Goal: Task Accomplishment & Management: Use online tool/utility

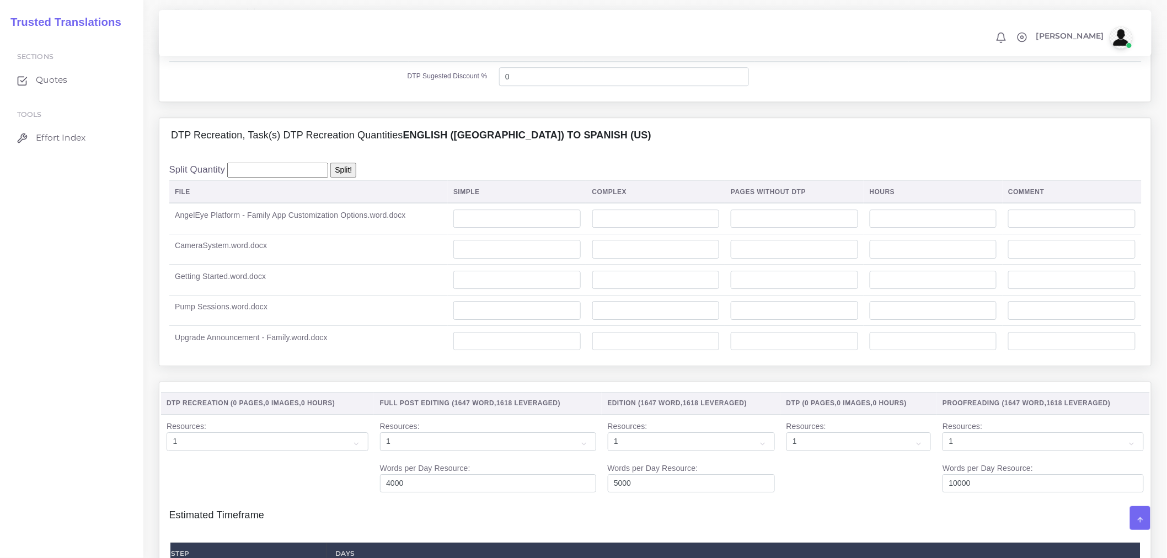
scroll to position [1348, 0]
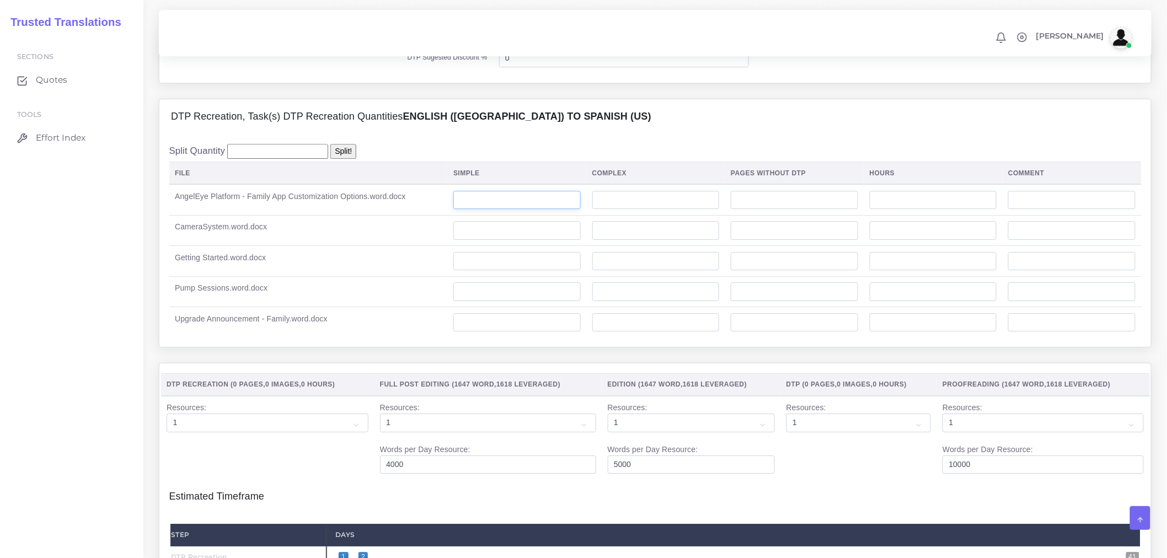
click at [494, 210] on input "number" at bounding box center [516, 200] width 127 height 19
click at [527, 332] on input "number" at bounding box center [516, 322] width 127 height 19
type input "1"
click at [646, 301] on input "number" at bounding box center [655, 291] width 127 height 19
click at [637, 210] on input "number" at bounding box center [655, 200] width 127 height 19
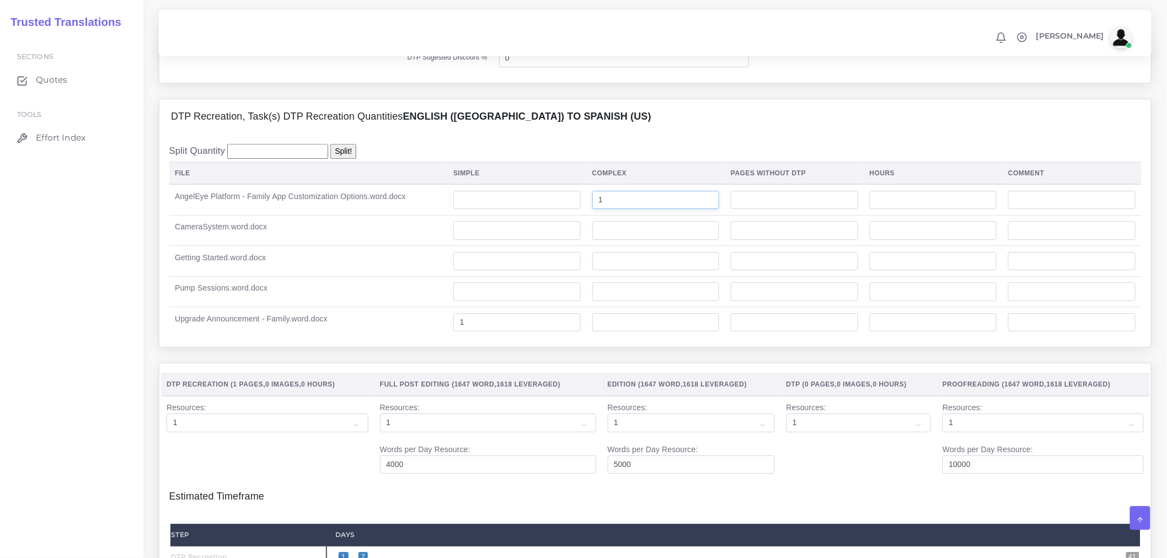
type input "1"
click at [555, 210] on input "number" at bounding box center [516, 200] width 127 height 19
type input "1"
click at [566, 240] on input "number" at bounding box center [516, 230] width 127 height 19
type input "1"
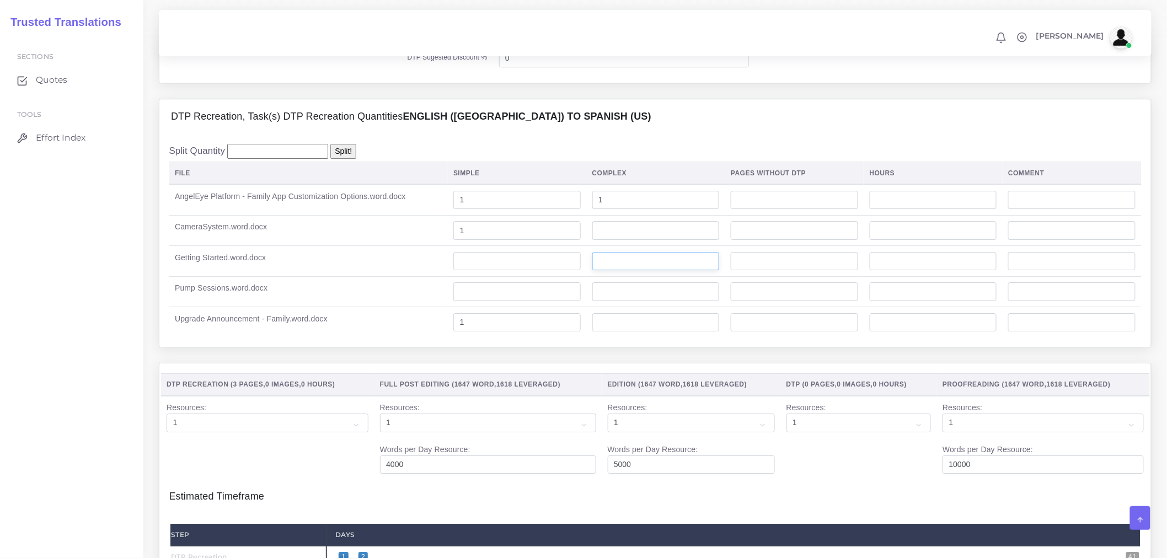
click at [619, 271] on input "number" at bounding box center [655, 261] width 127 height 19
type input "1"
click at [572, 271] on input "number" at bounding box center [516, 261] width 127 height 19
type input "1"
click at [570, 301] on input "number" at bounding box center [516, 291] width 127 height 19
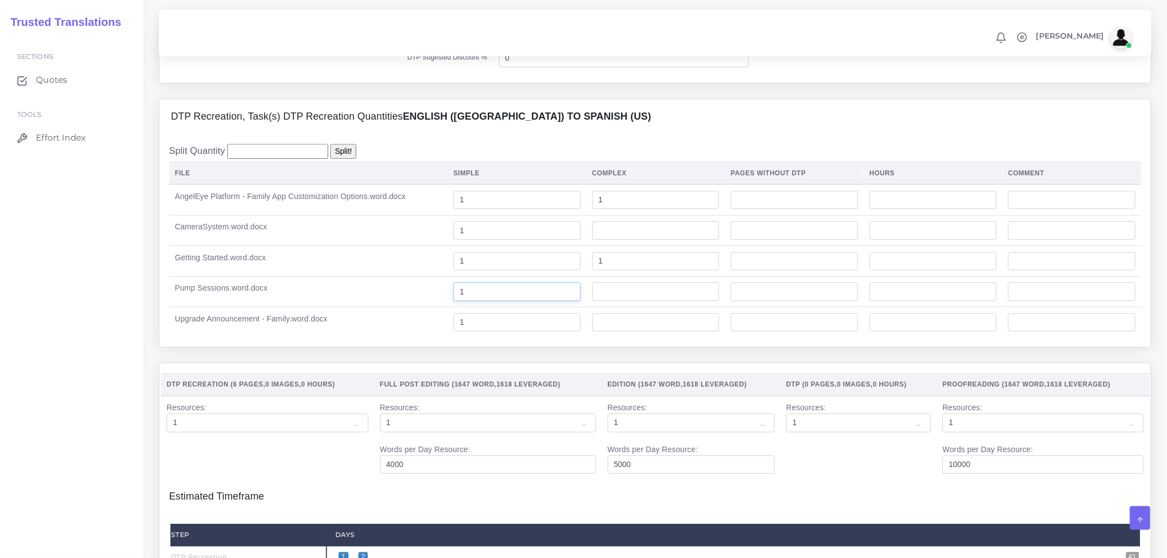
type input "1"
click at [636, 301] on input "number" at bounding box center [655, 291] width 127 height 19
type input "1"
drag, startPoint x: 554, startPoint y: 329, endPoint x: 432, endPoint y: 320, distance: 122.1
click at [432, 307] on tr "Pump Sessions.word.docx 1 1" at bounding box center [655, 291] width 972 height 31
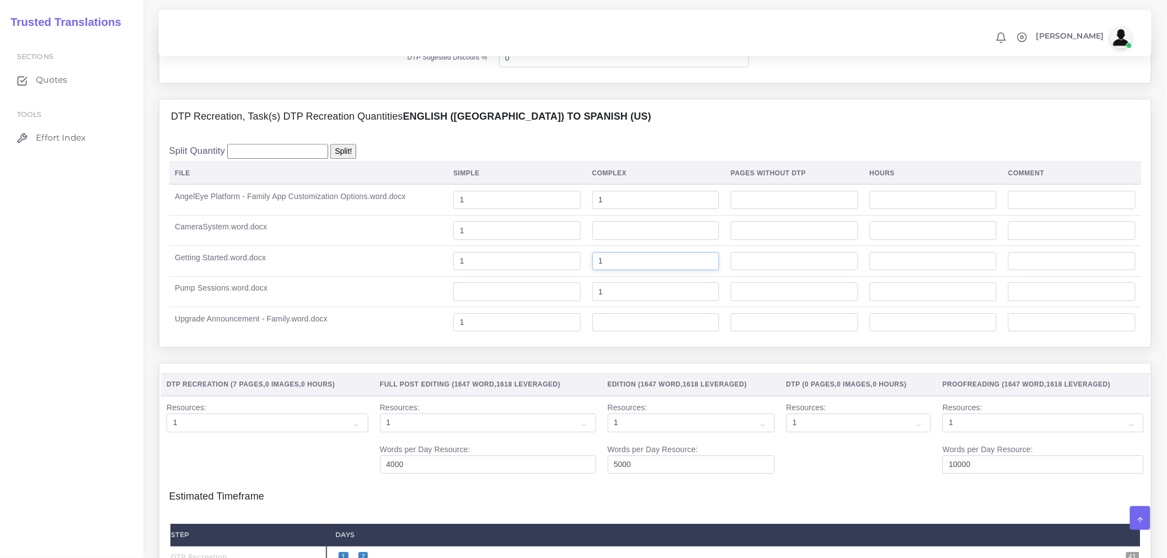
drag, startPoint x: 635, startPoint y: 286, endPoint x: 559, endPoint y: 290, distance: 76.2
click at [559, 277] on tr "Getting Started.word.docx 1 1" at bounding box center [655, 261] width 972 height 31
drag, startPoint x: 642, startPoint y: 229, endPoint x: 571, endPoint y: 233, distance: 70.7
click at [571, 215] on tr "AngelEye Platform - Family App Customization Options.word.docx 1 1" at bounding box center [655, 199] width 972 height 31
type input "2"
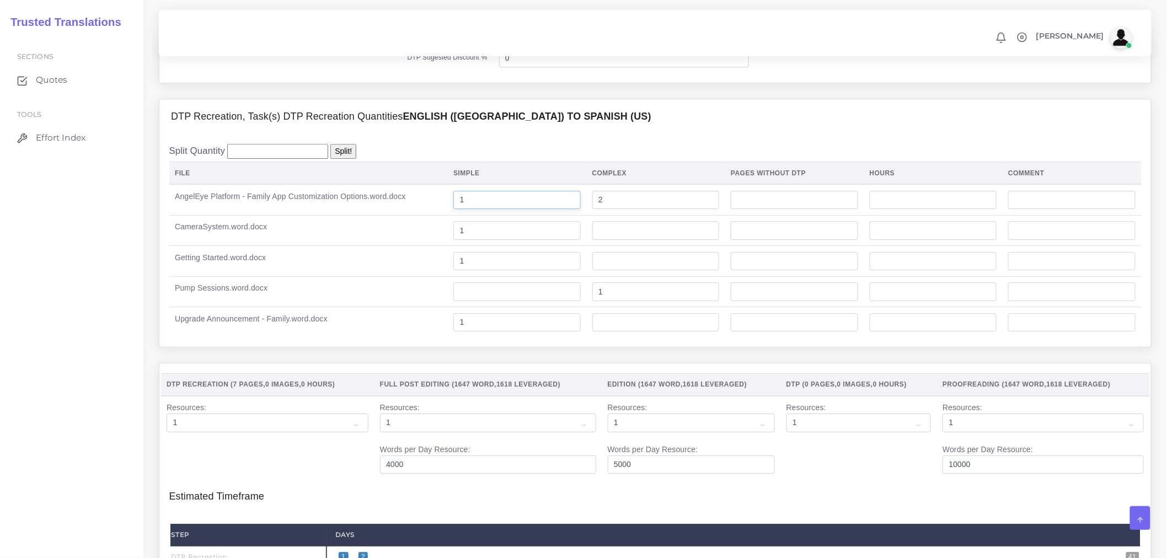
drag, startPoint x: 532, startPoint y: 237, endPoint x: 429, endPoint y: 238, distance: 102.6
click at [429, 215] on tr "AngelEye Platform - Family App Customization Options.word.docx 1 2" at bounding box center [655, 199] width 972 height 31
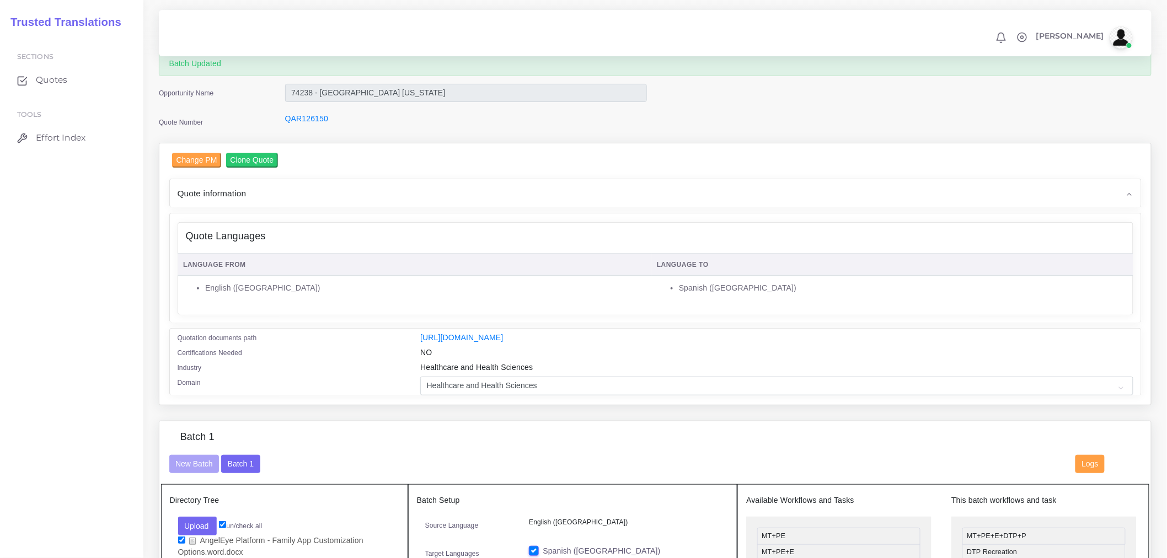
scroll to position [0, 0]
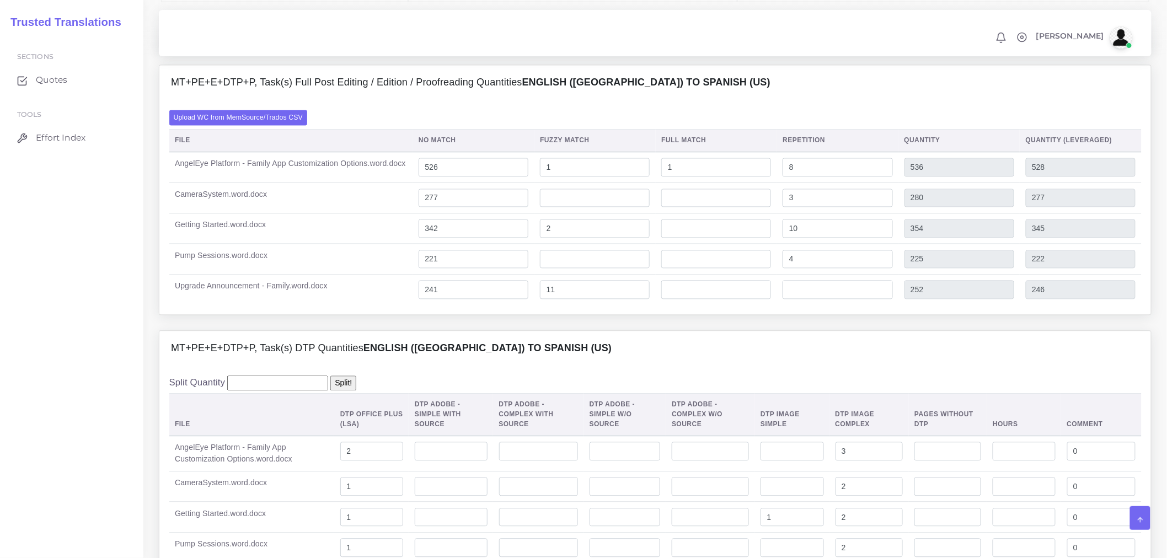
click at [333, 315] on div "Upload WC from MemSource/Trados CSV File No Match Fuzzy Match Full Match Repeti…" at bounding box center [654, 208] width 991 height 214
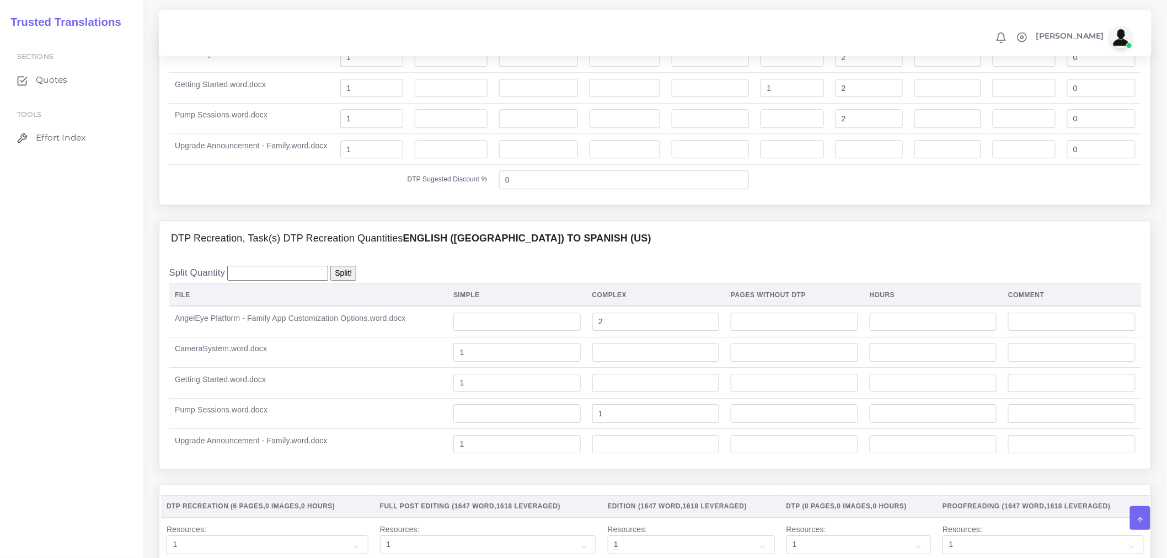
scroll to position [1286, 0]
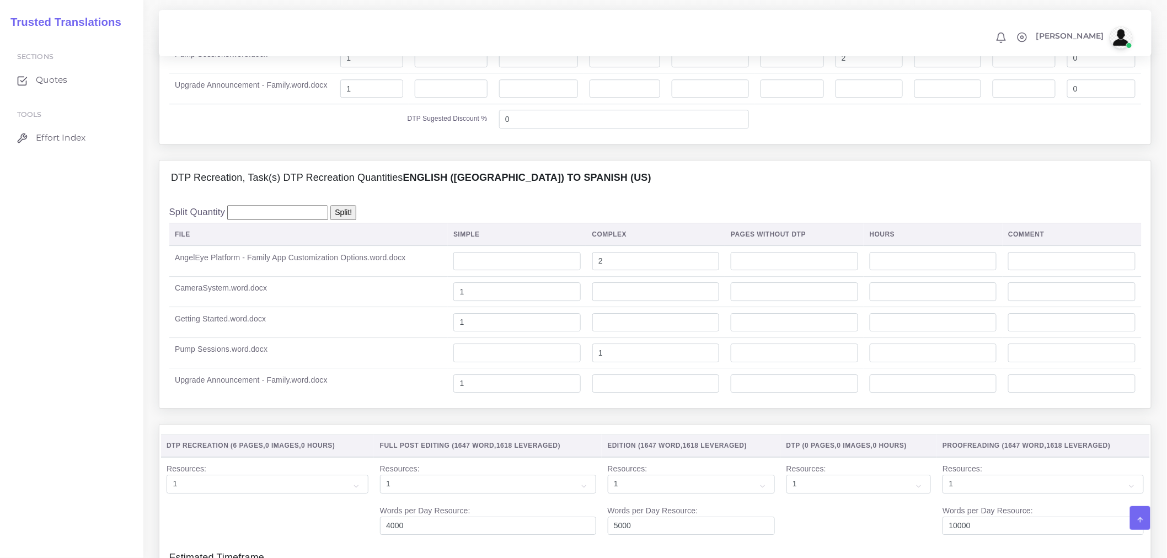
click at [357, 196] on div "DTP Recreation, Task(s) DTP Recreation Quantities English (US) TO Spanish (US)" at bounding box center [654, 177] width 991 height 35
click at [341, 232] on div "Split Quantity Split! File Simple Complex Pages Without DTP Hours Comment 2 1 1…" at bounding box center [654, 301] width 991 height 213
click at [335, 160] on div "MT+PE+E+DTP+P, Task(s) DTP Quantities English (US) TO Spanish (US) Split Quanti…" at bounding box center [655, 0] width 1009 height 319
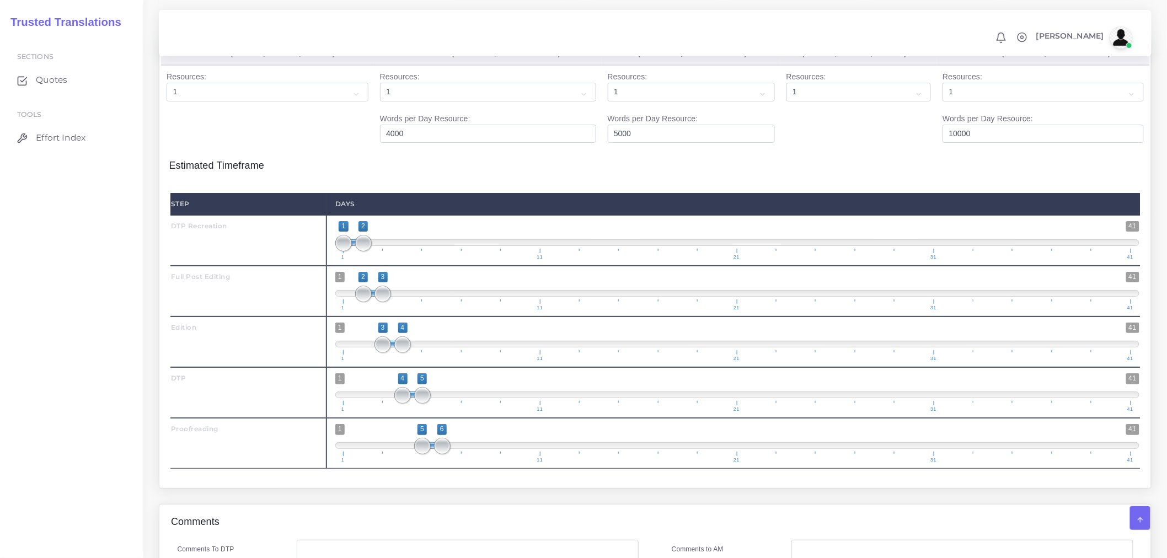
scroll to position [1902, 0]
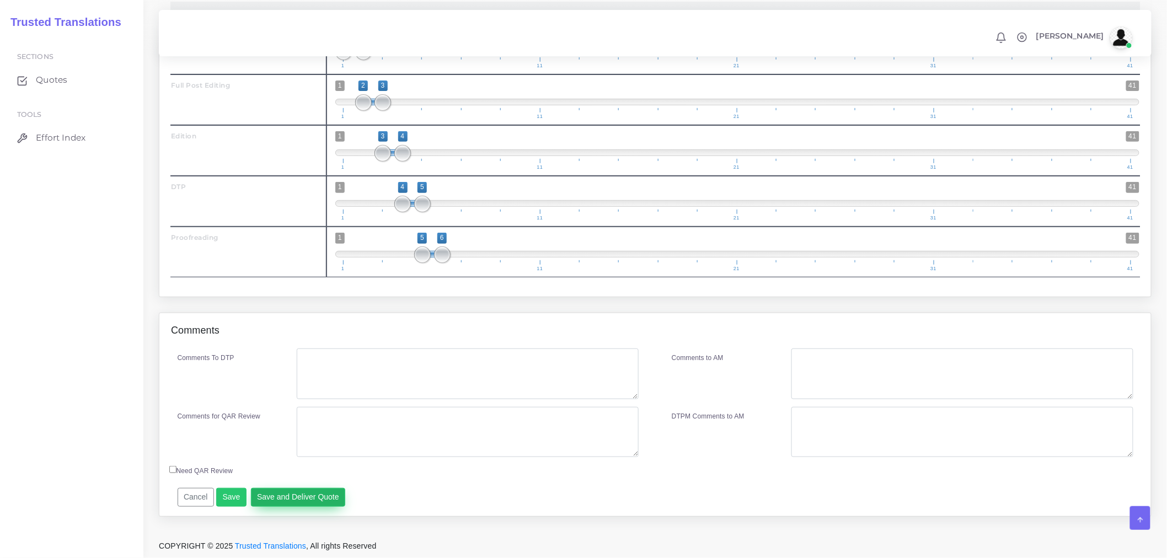
click at [264, 489] on button "Save and Deliver Quote" at bounding box center [298, 497] width 95 height 19
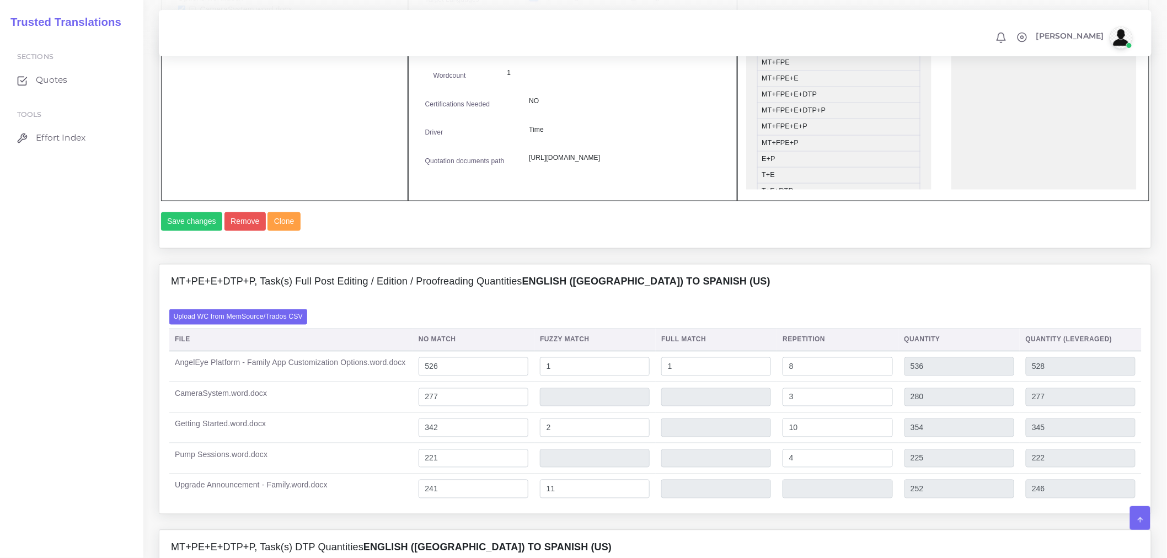
scroll to position [432, 0]
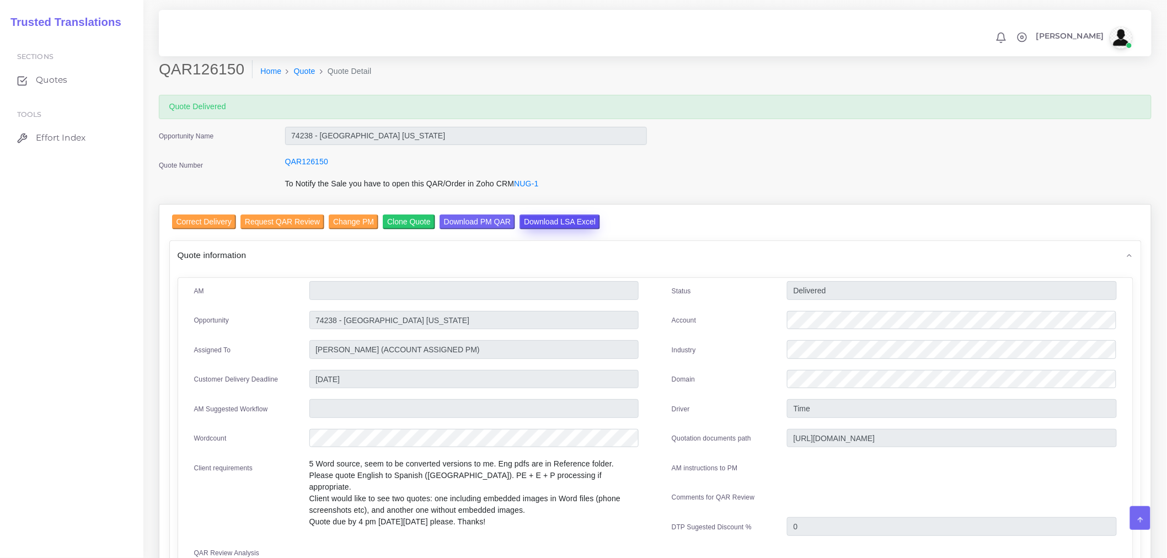
click at [535, 218] on input "Download LSA Excel" at bounding box center [559, 222] width 81 height 15
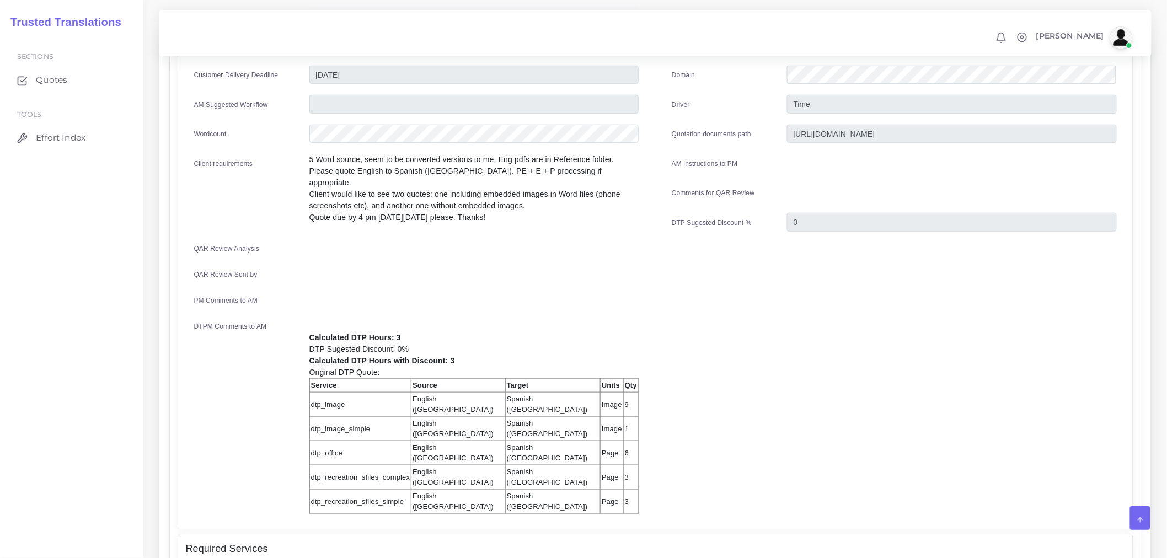
scroll to position [120, 0]
